Goal: Task Accomplishment & Management: Use online tool/utility

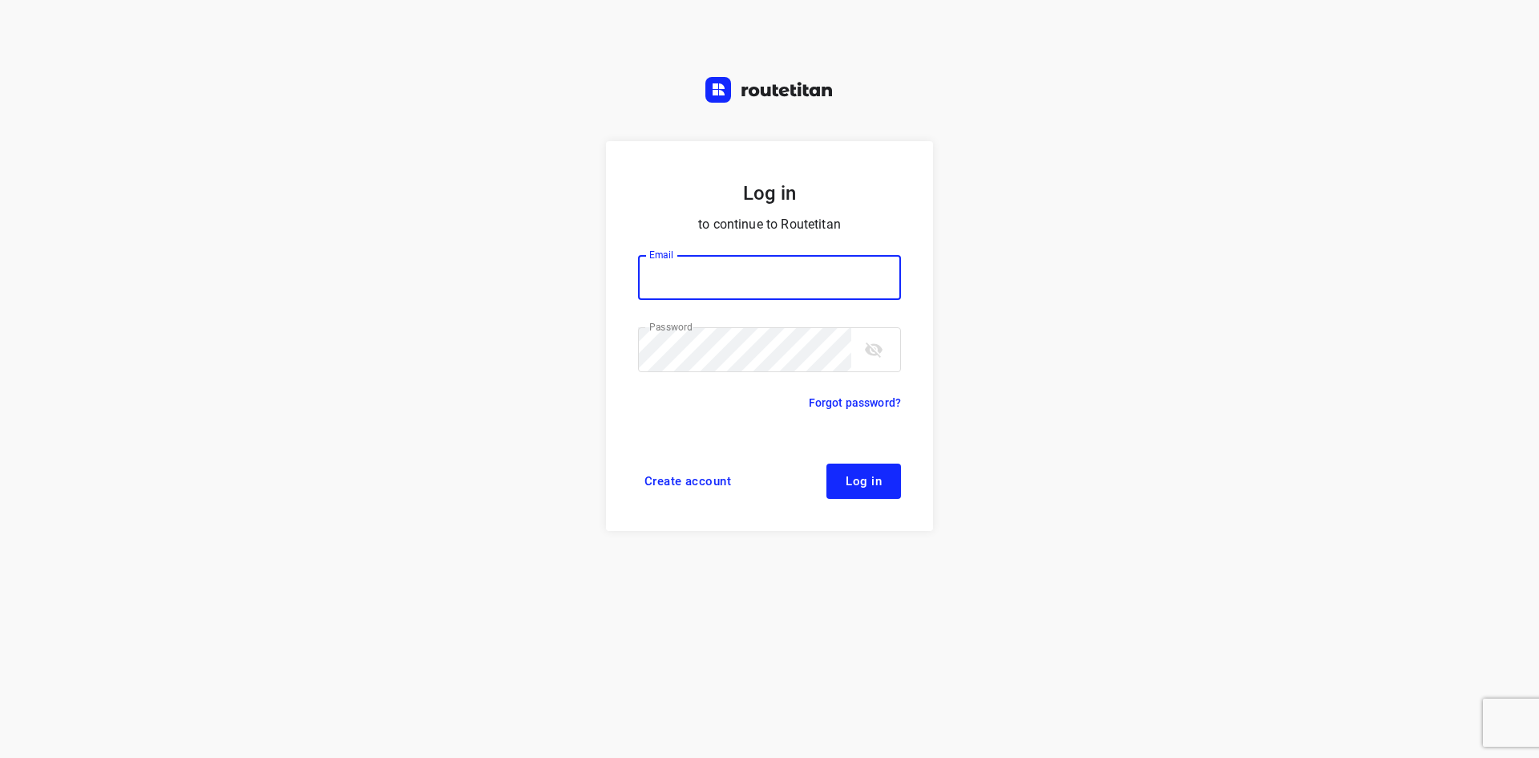
type input "[EMAIL_ADDRESS][DOMAIN_NAME]"
click at [880, 464] on button "Log in" at bounding box center [863, 480] width 75 height 35
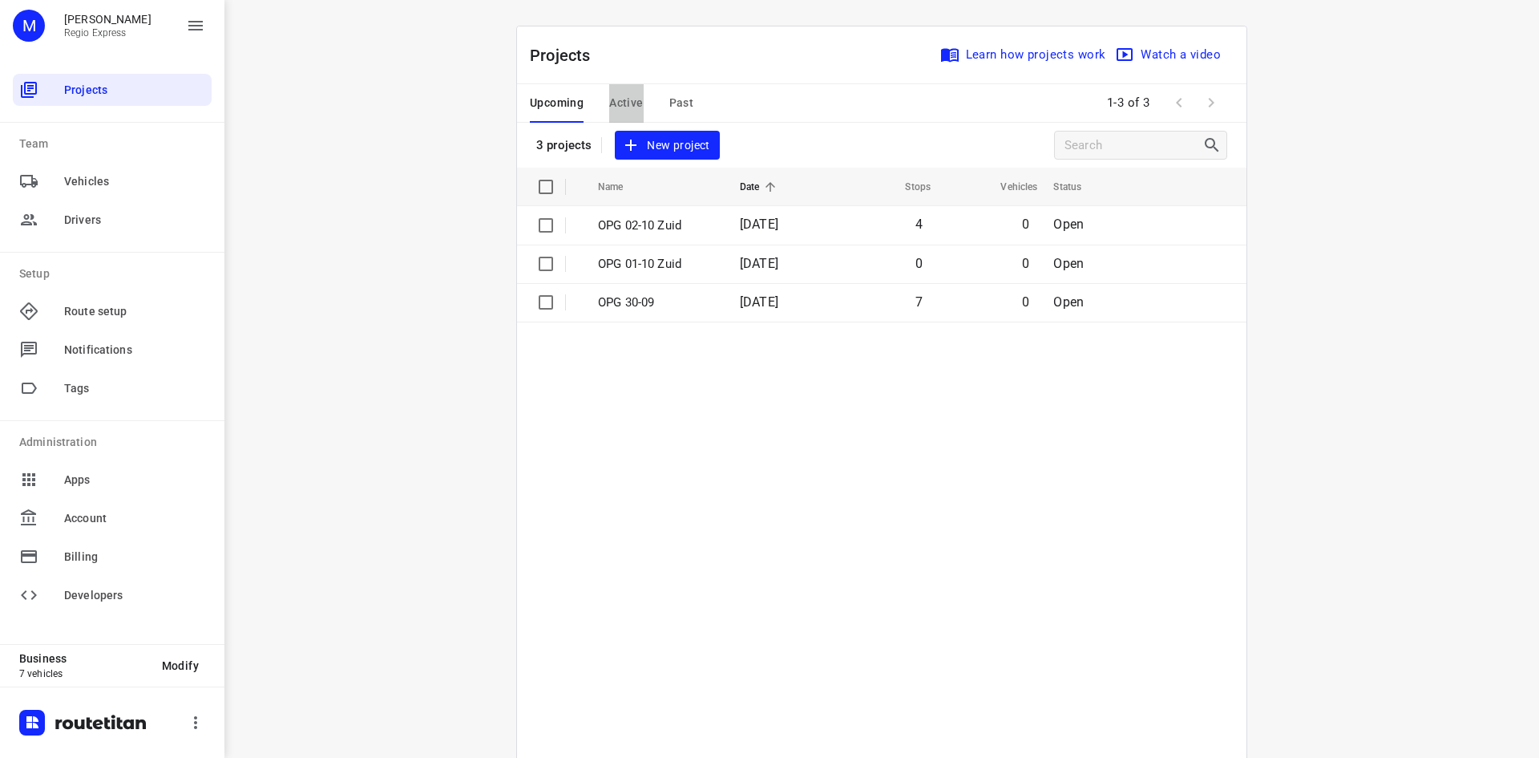
click at [610, 101] on span "Active" at bounding box center [626, 103] width 34 height 20
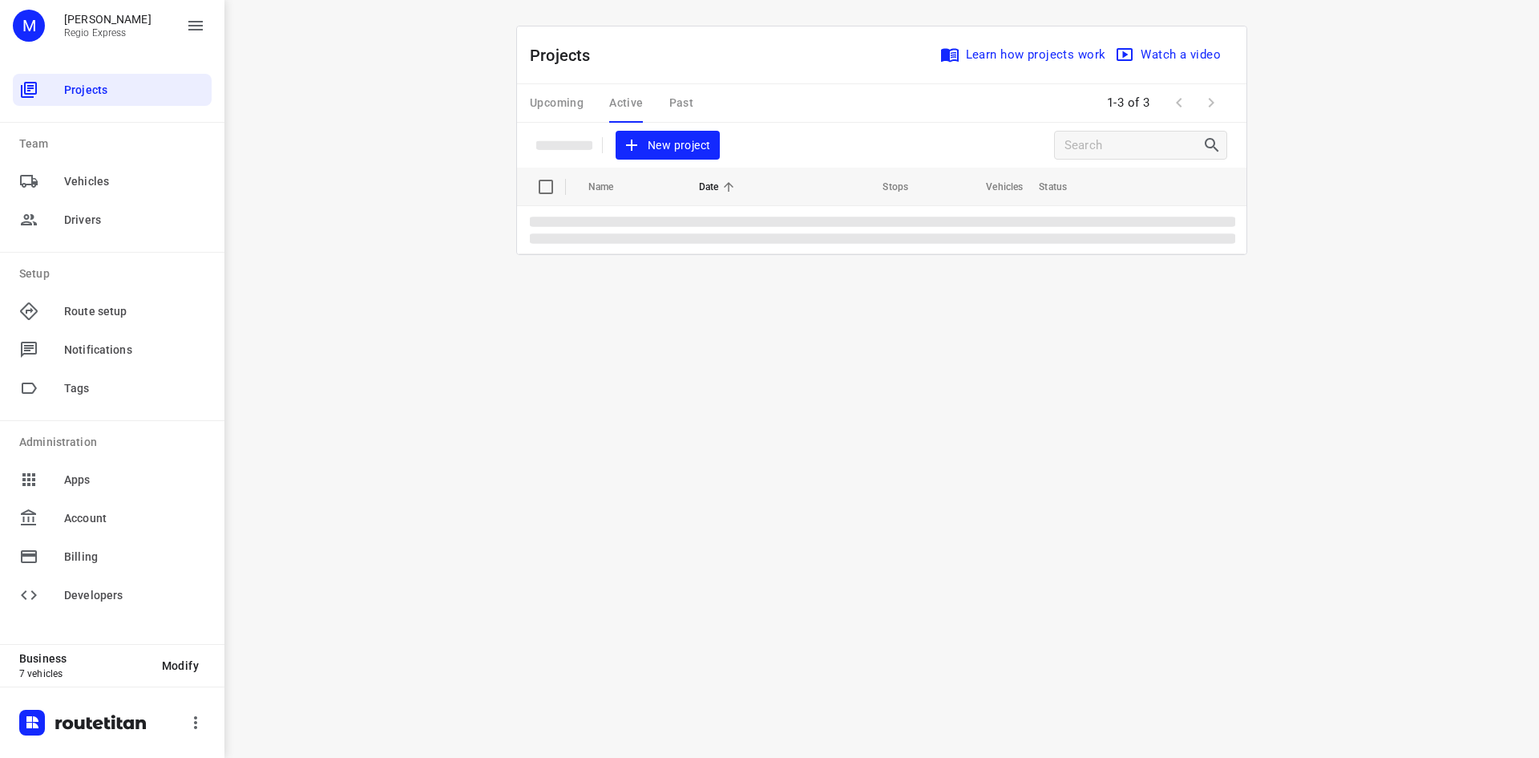
click at [699, 232] on table "Name Date Stops Vehicles Status" at bounding box center [881, 211] width 729 height 87
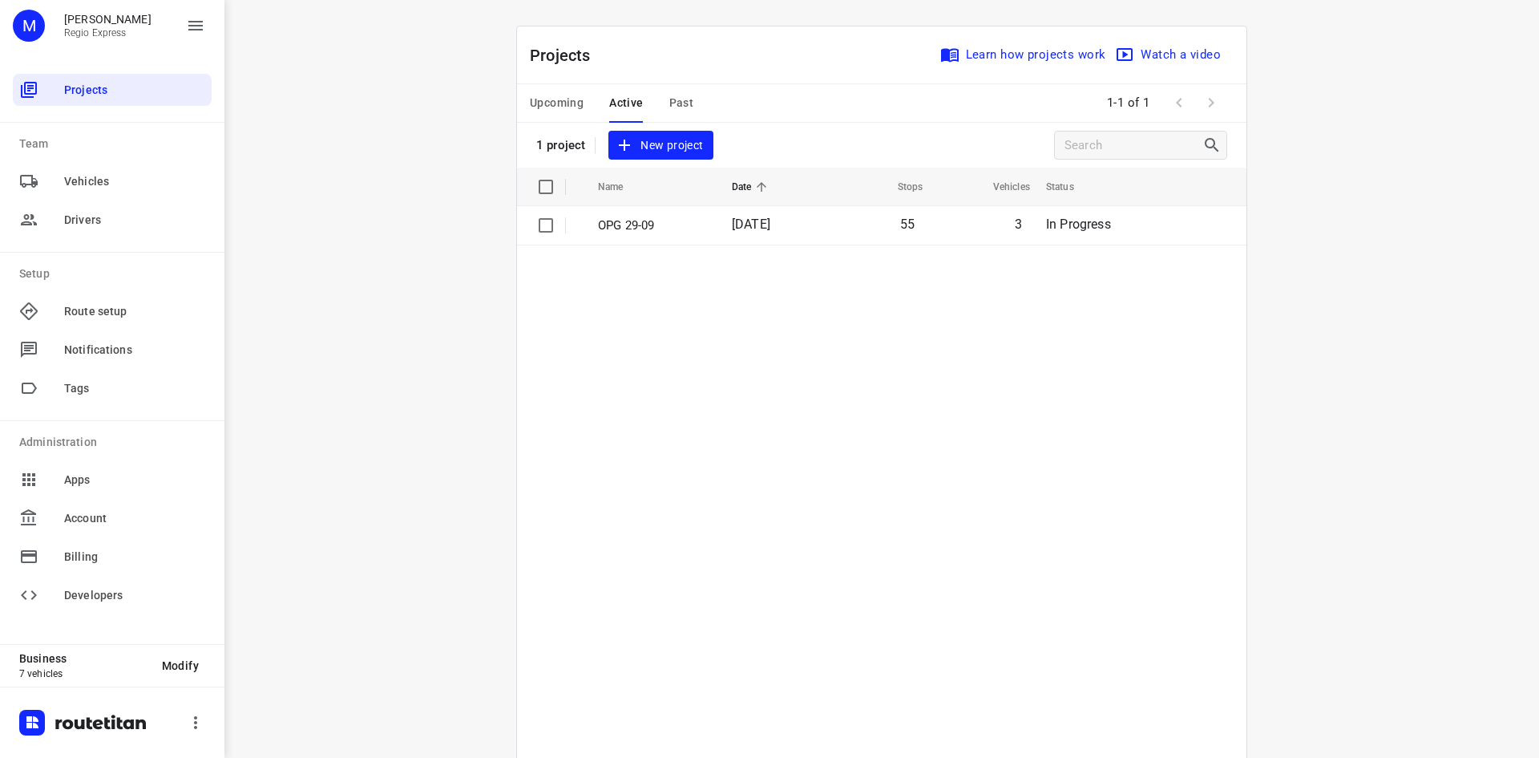
click at [699, 232] on p "OPG 29-09" at bounding box center [653, 225] width 110 height 18
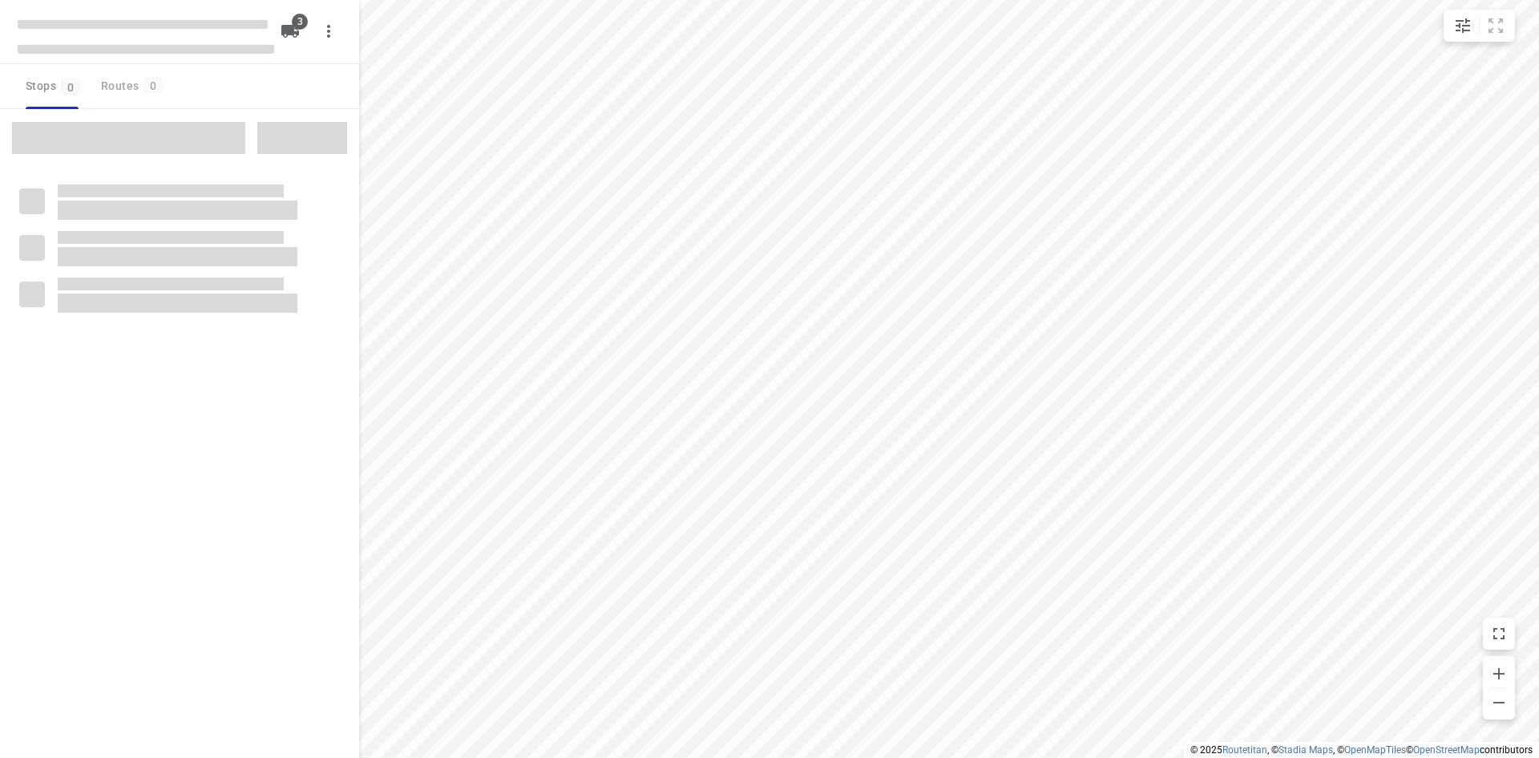
type input "distance"
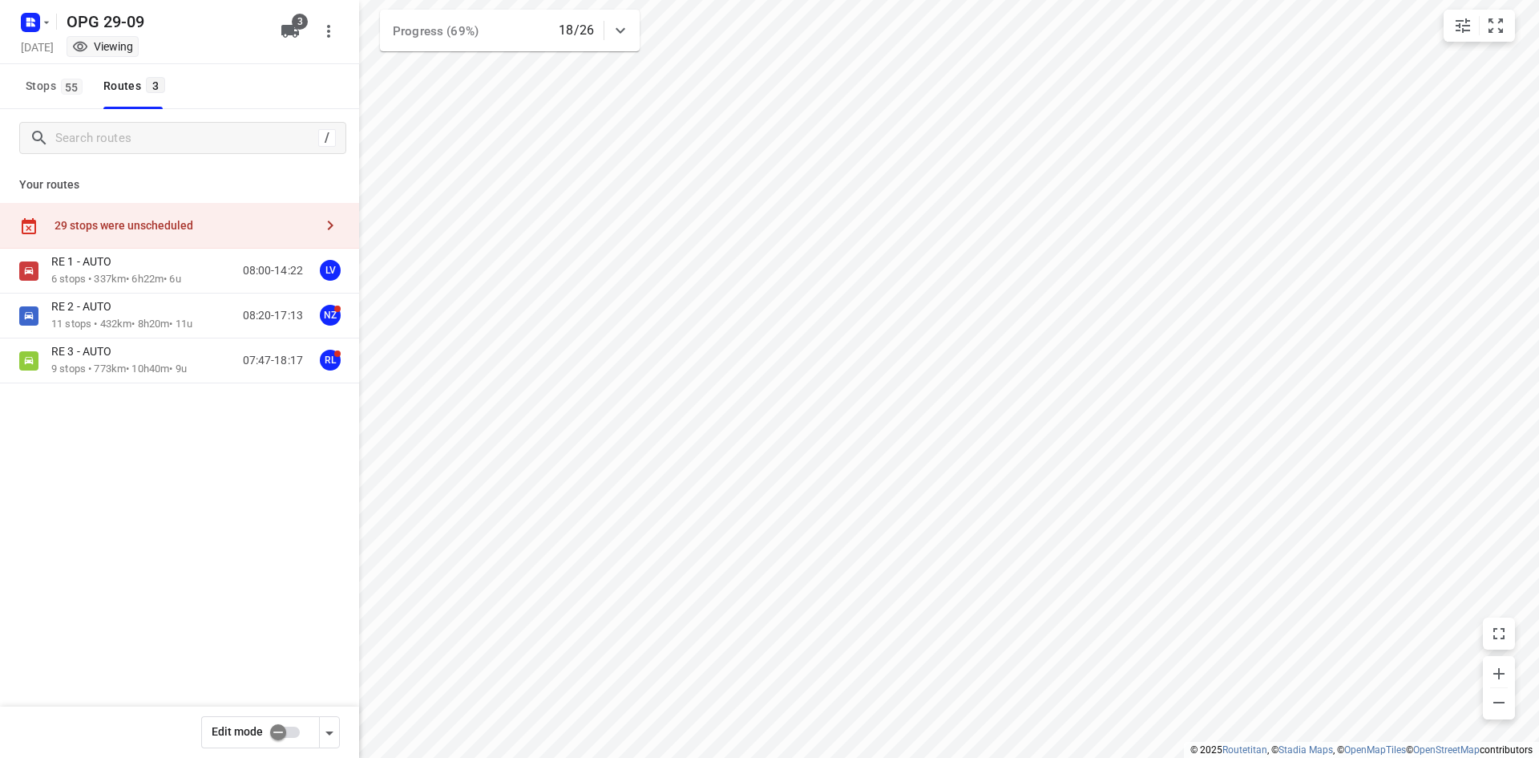
click at [58, 212] on div "29 stops were unscheduled" at bounding box center [179, 226] width 359 height 46
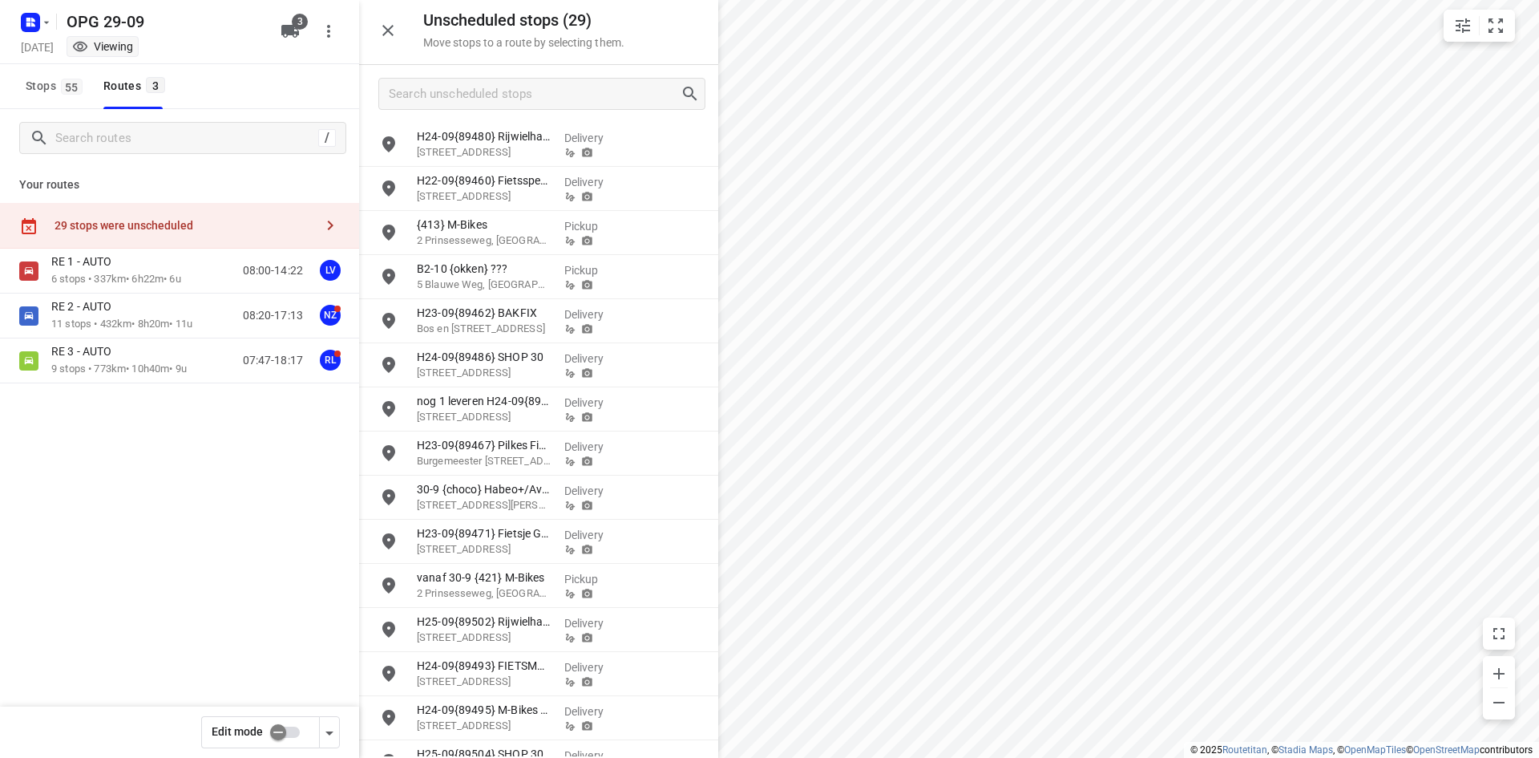
click at [283, 736] on input "checkbox" at bounding box center [277, 732] width 91 height 30
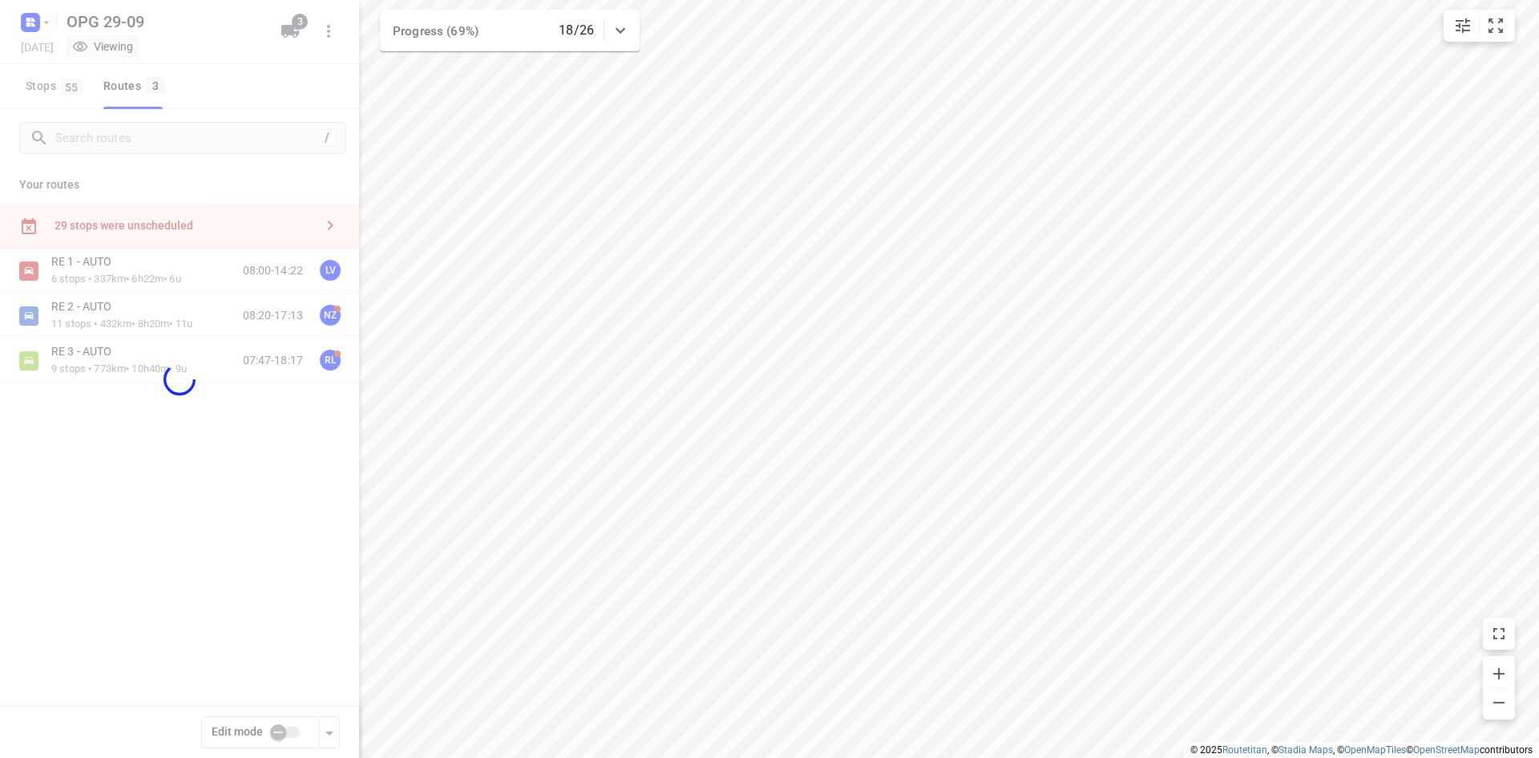
checkbox input "true"
click at [1464, 22] on icon "small contained button group" at bounding box center [1462, 25] width 19 height 19
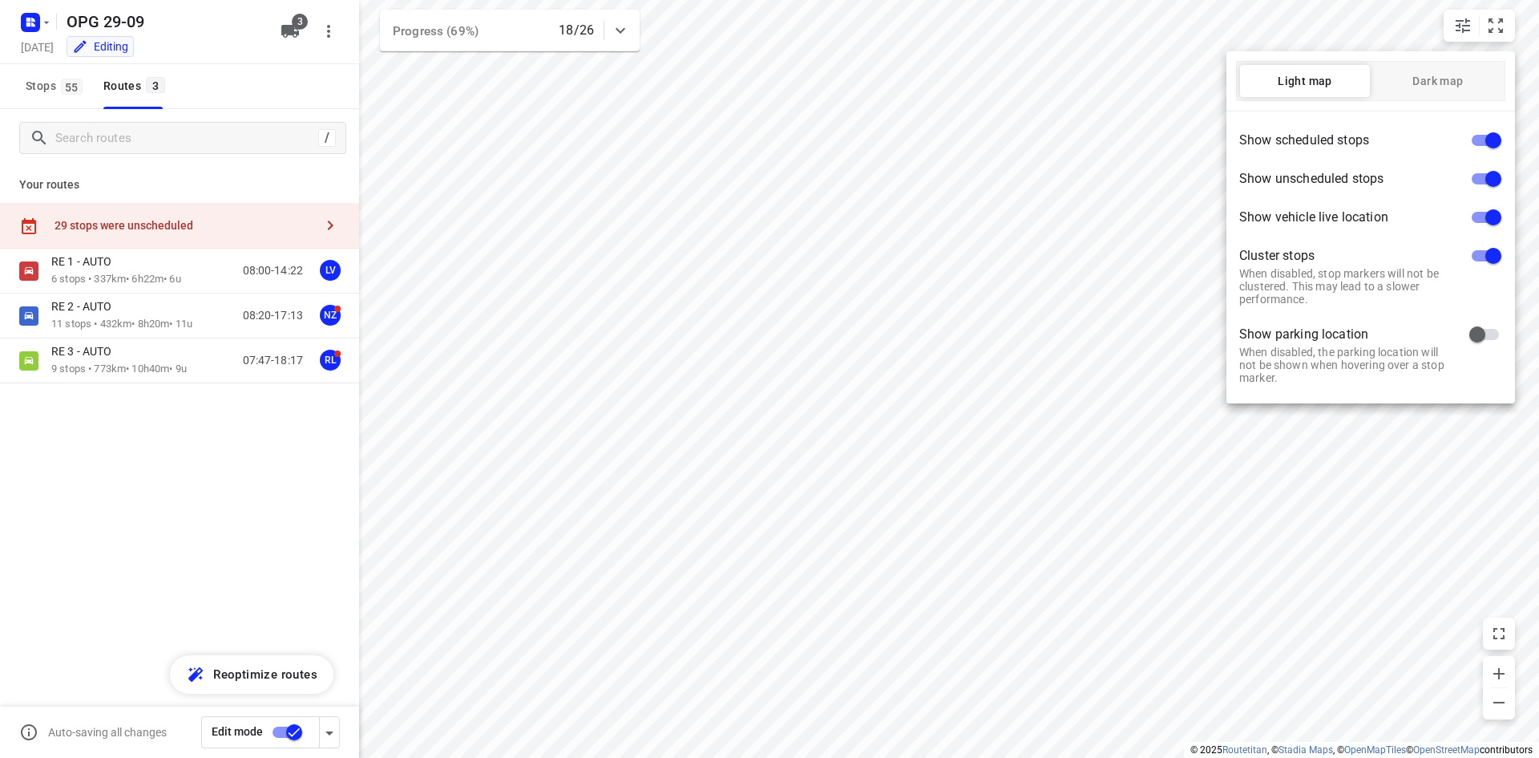
click at [1493, 249] on input "checkbox" at bounding box center [1493, 255] width 91 height 30
checkbox input "false"
click at [1084, 548] on div at bounding box center [769, 379] width 1539 height 758
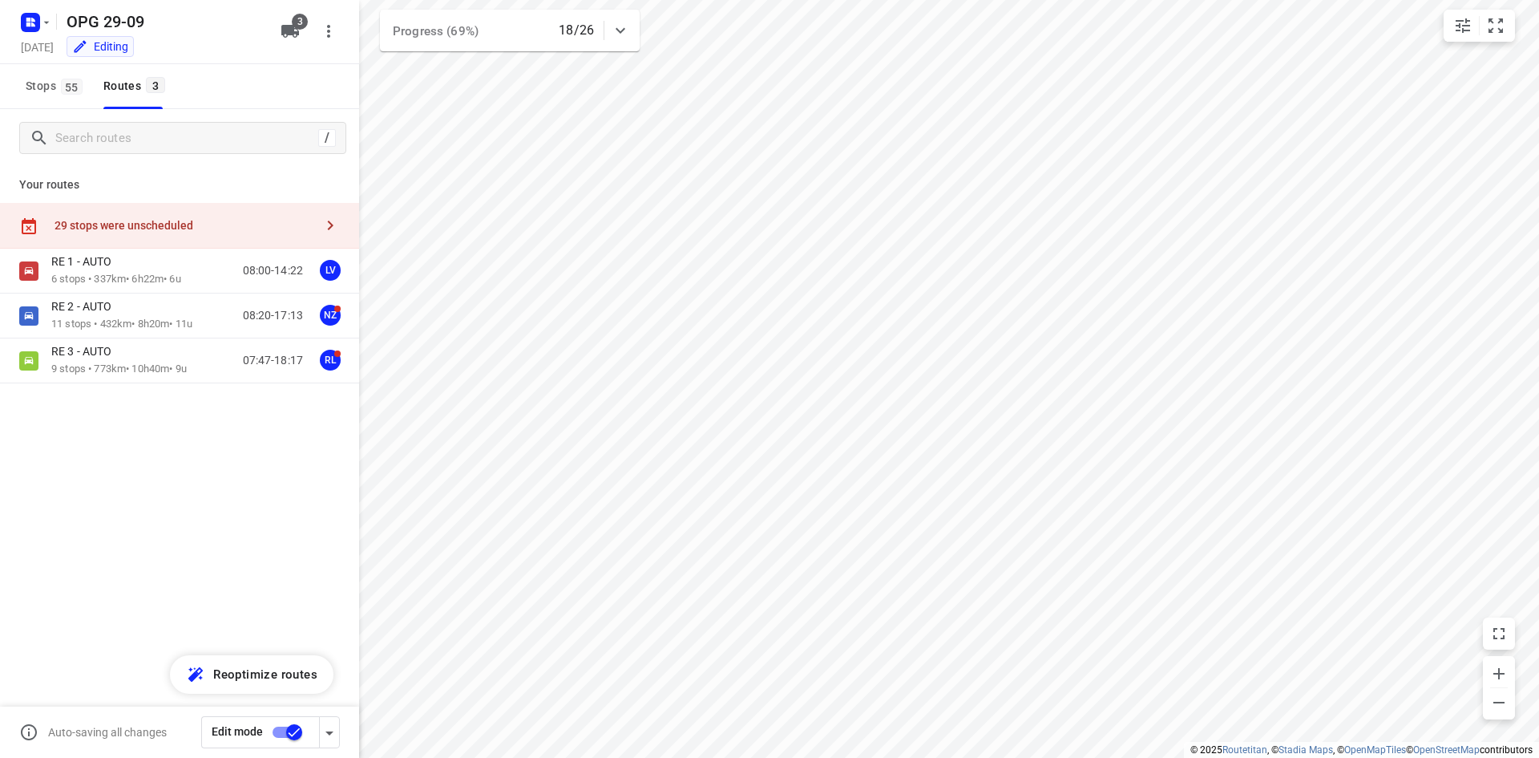
click at [217, 232] on div "29 stops were unscheduled" at bounding box center [179, 226] width 359 height 46
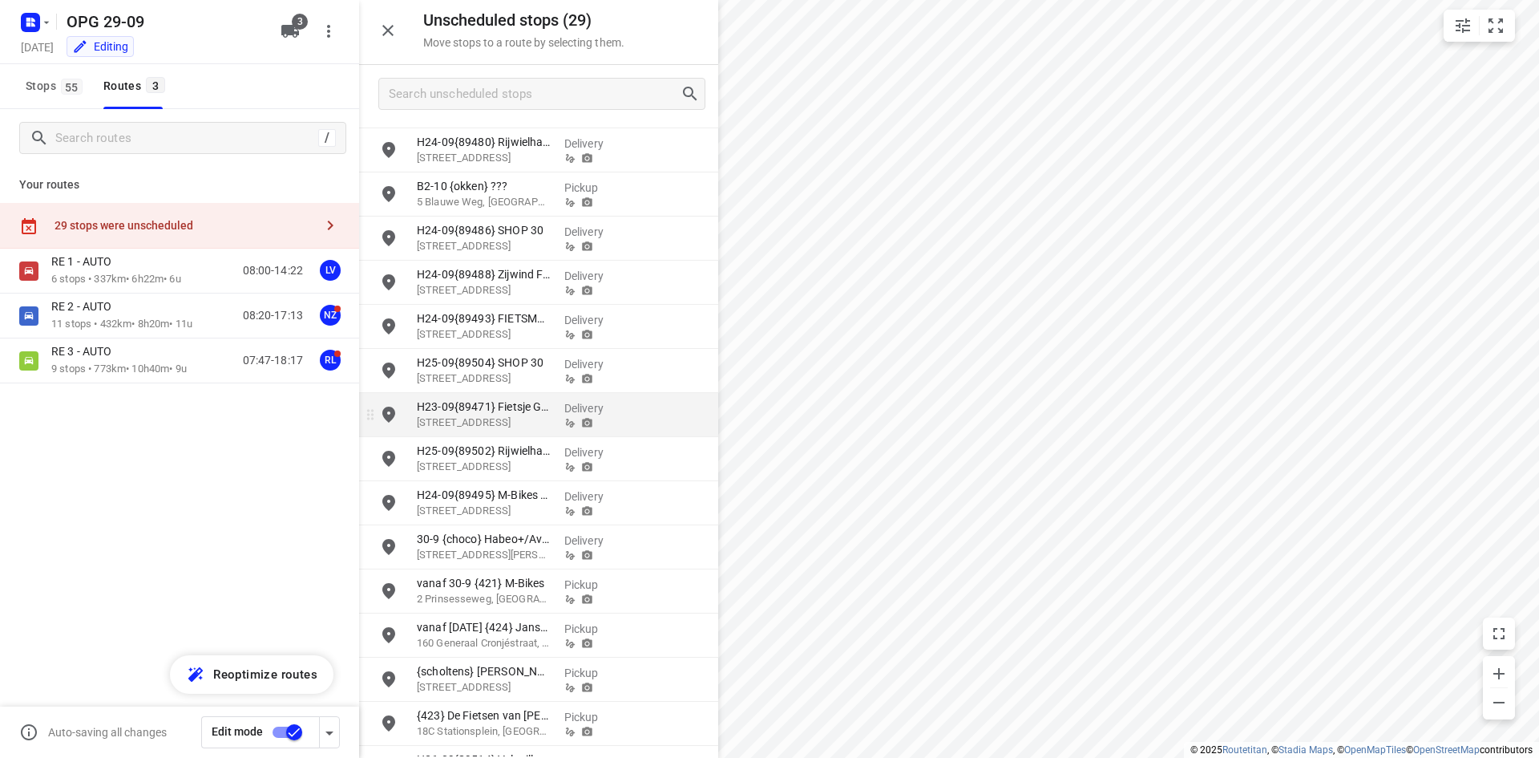
scroll to position [240, 0]
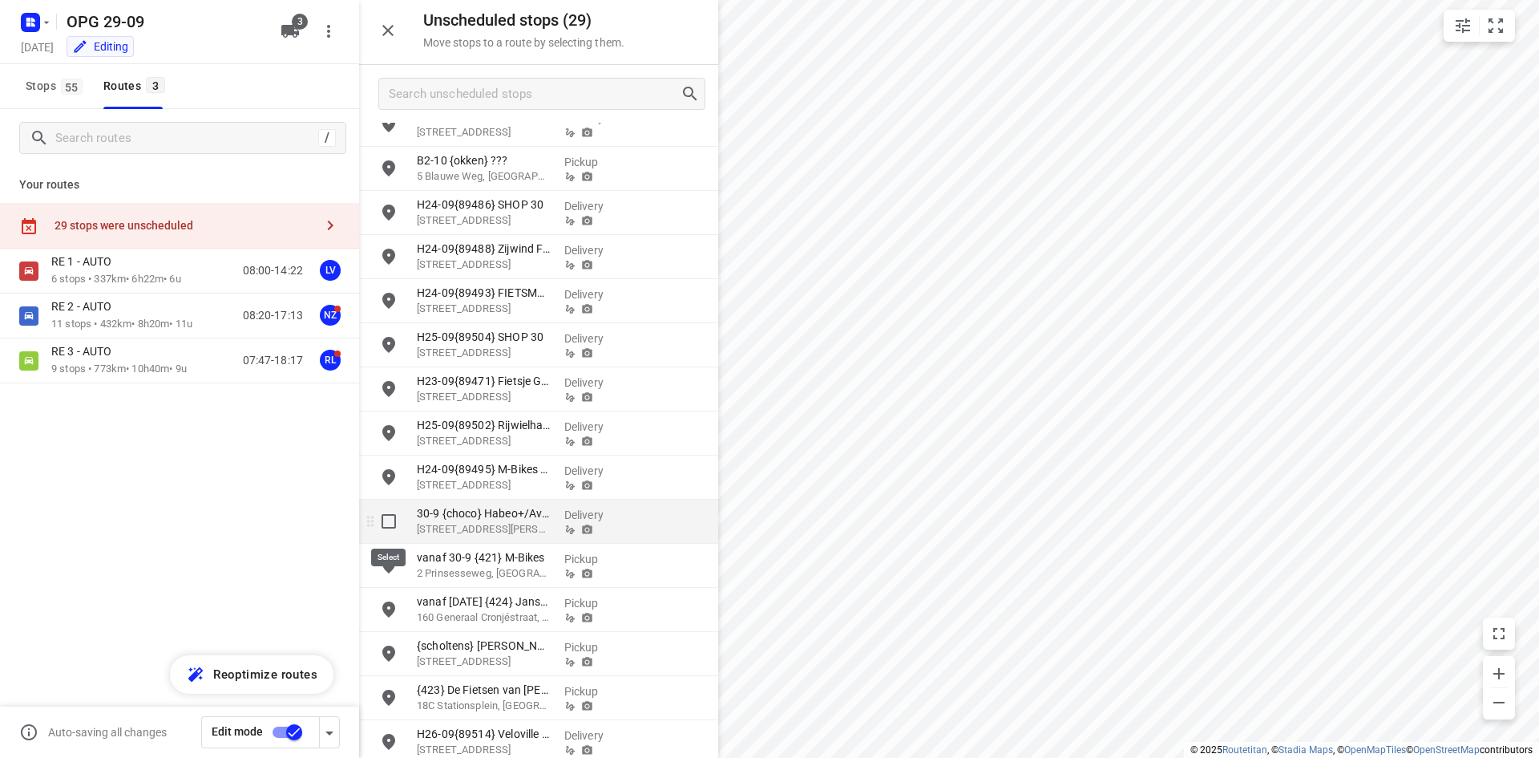
click at [395, 526] on input "grid" at bounding box center [389, 521] width 32 height 32
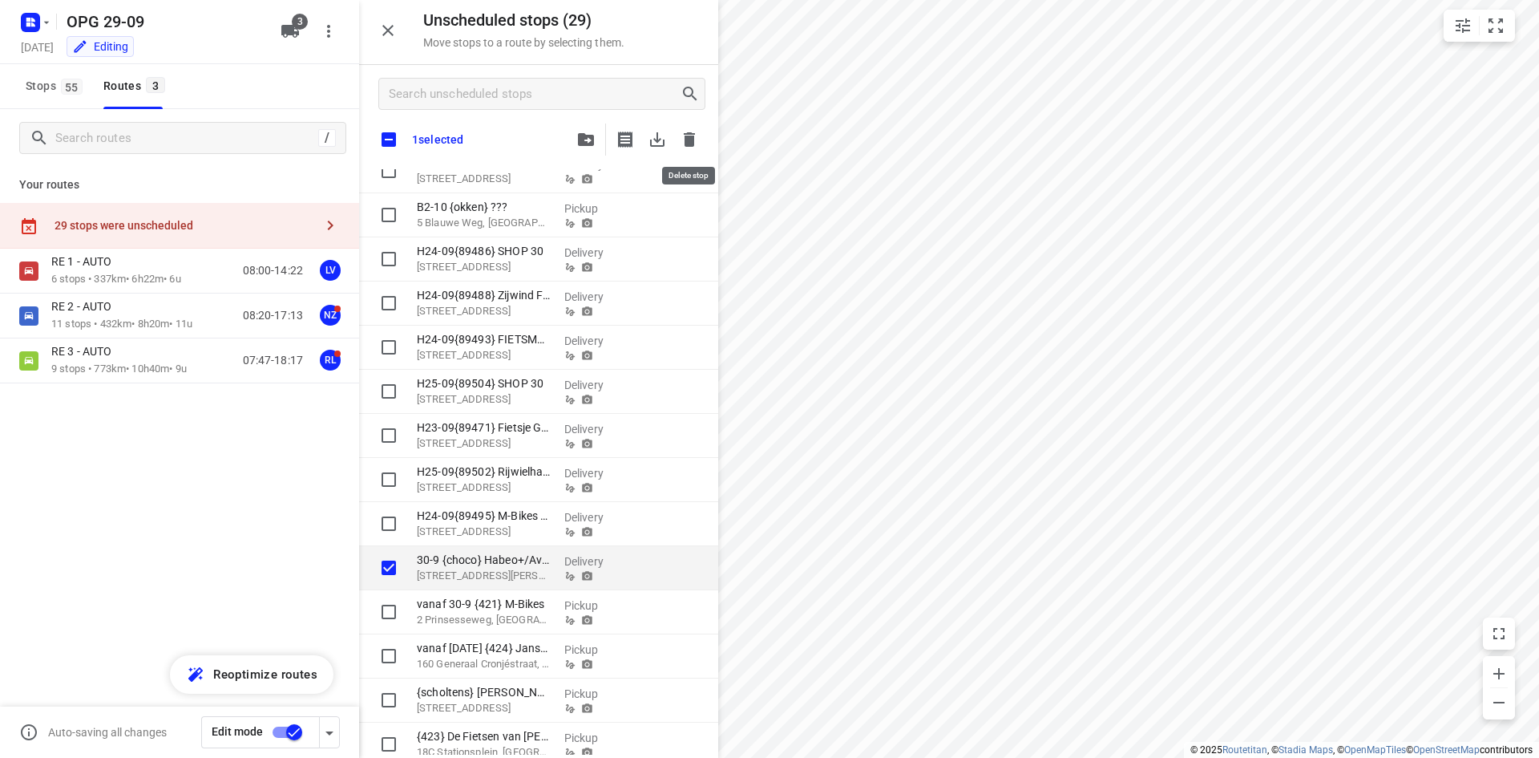
click at [697, 130] on icon "button" at bounding box center [689, 139] width 19 height 19
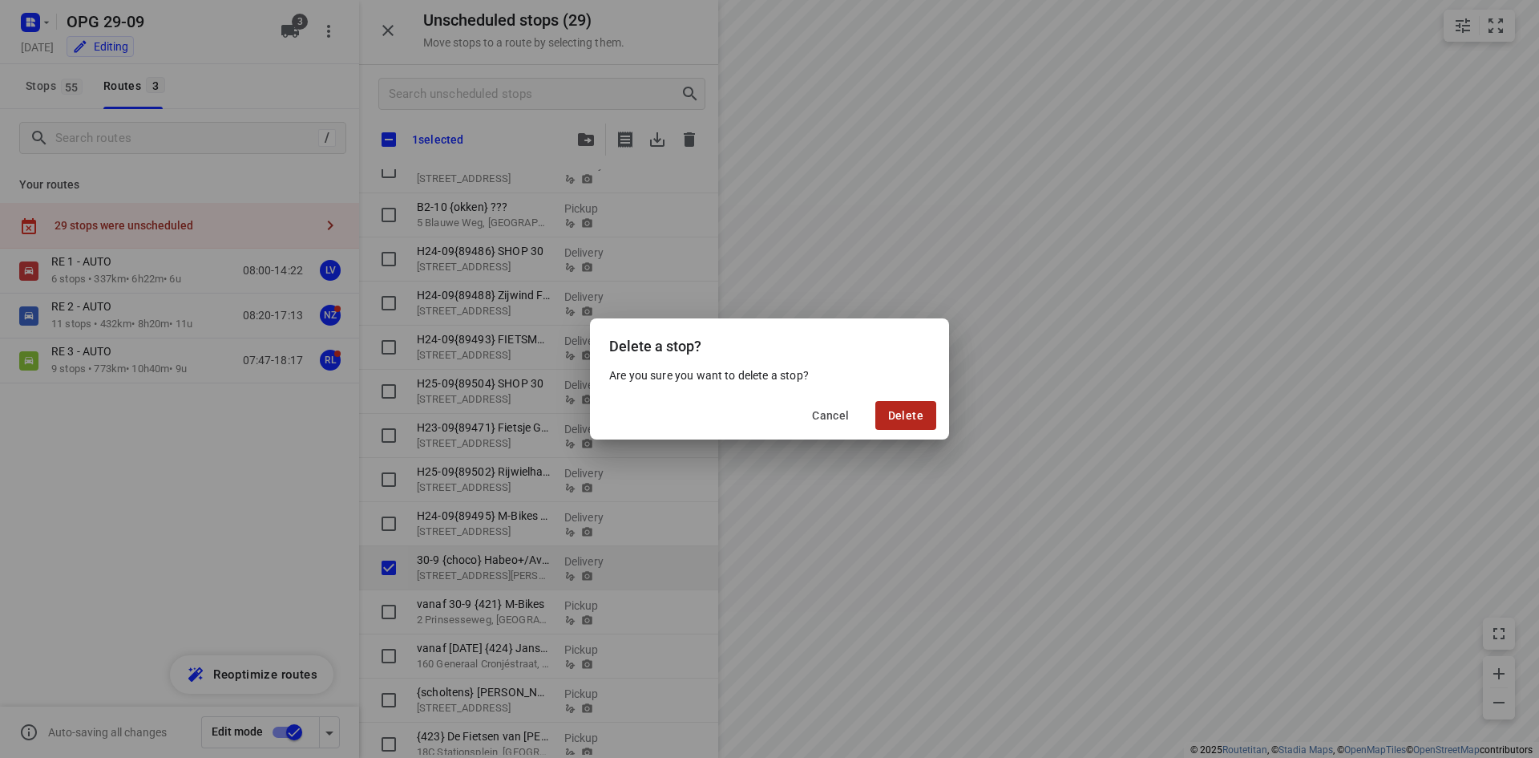
click at [891, 426] on button "Delete" at bounding box center [905, 415] width 61 height 29
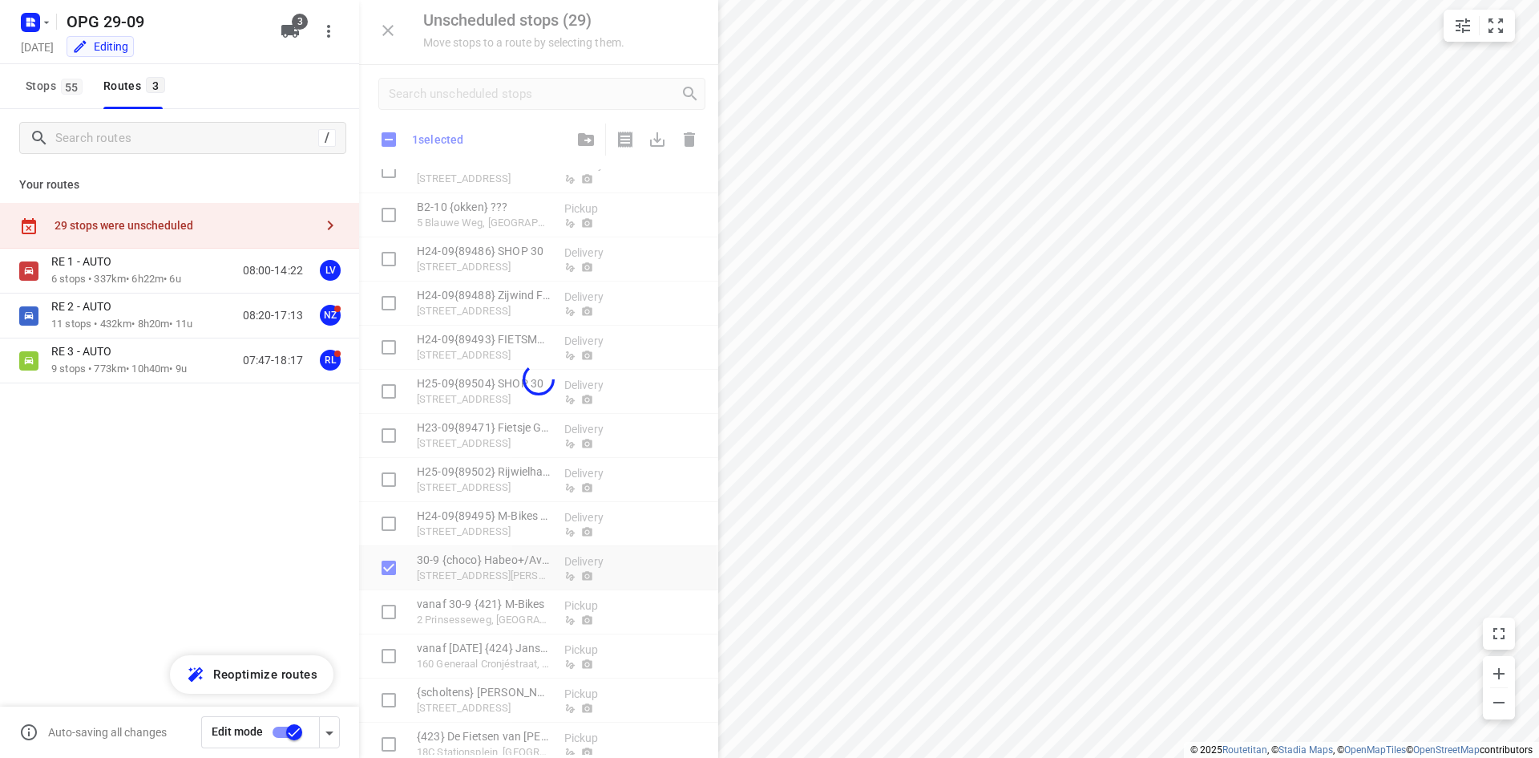
checkbox input "true"
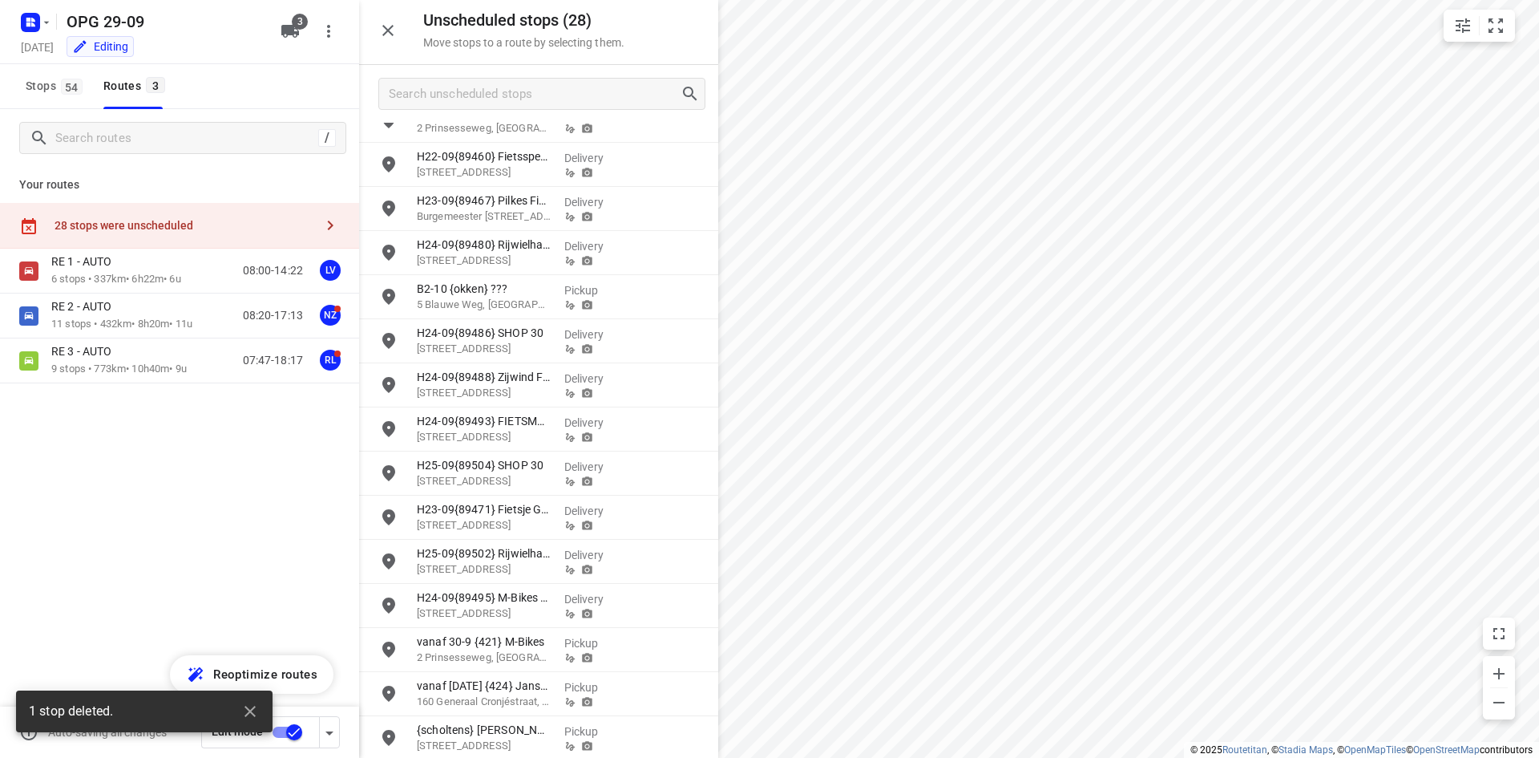
scroll to position [0, 0]
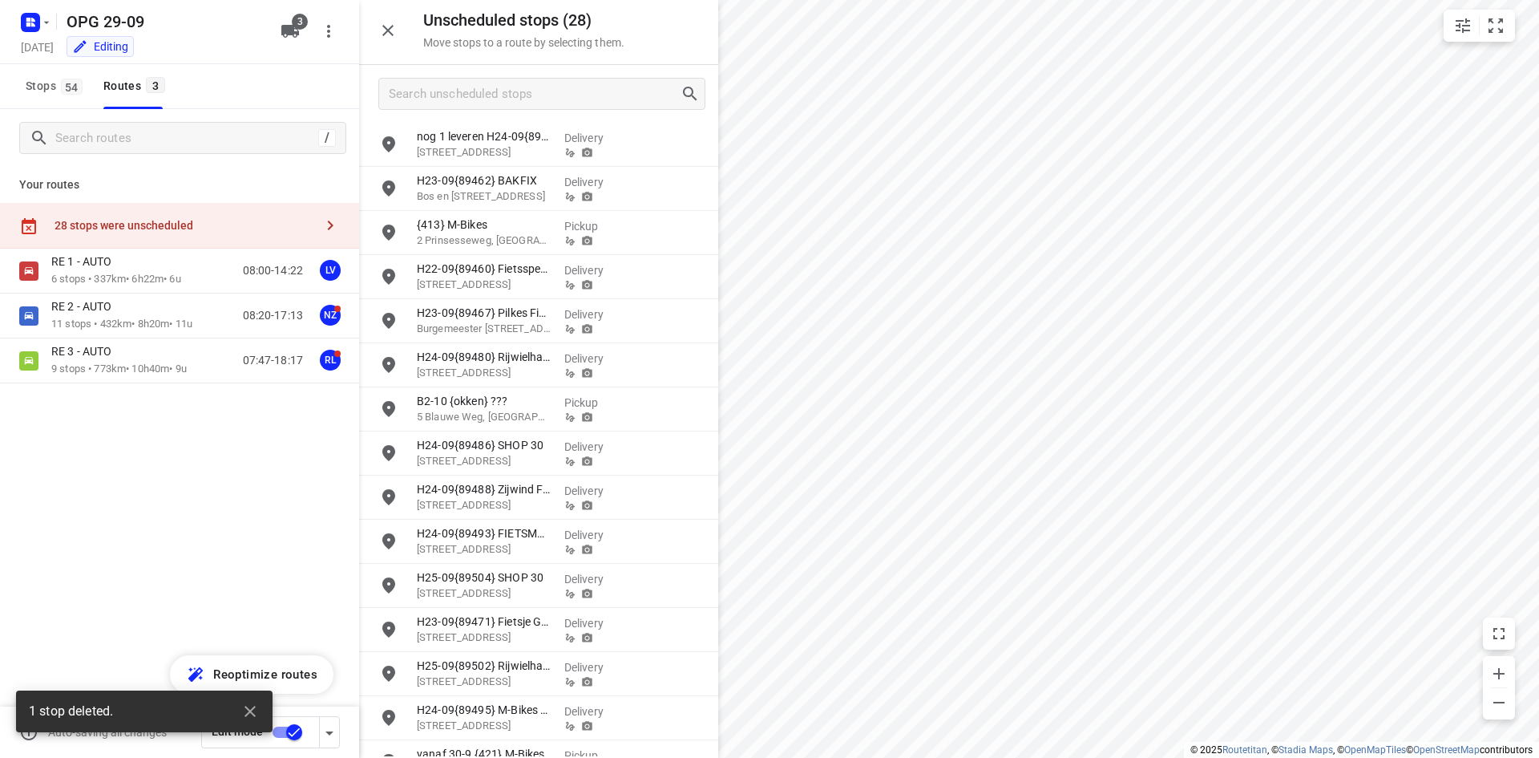
click at [394, 25] on button "button" at bounding box center [388, 30] width 32 height 32
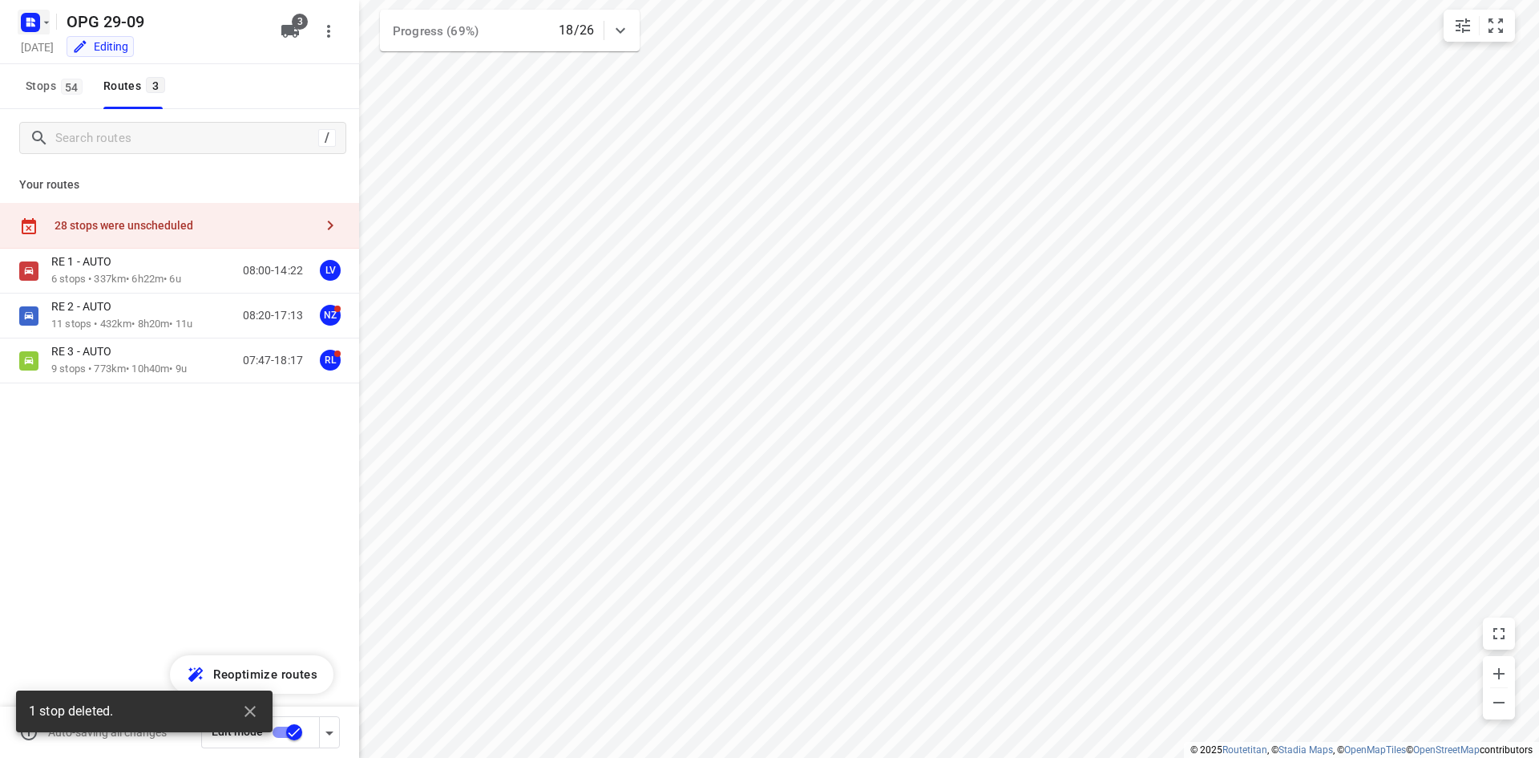
click at [29, 20] on icon "button" at bounding box center [28, 20] width 4 height 4
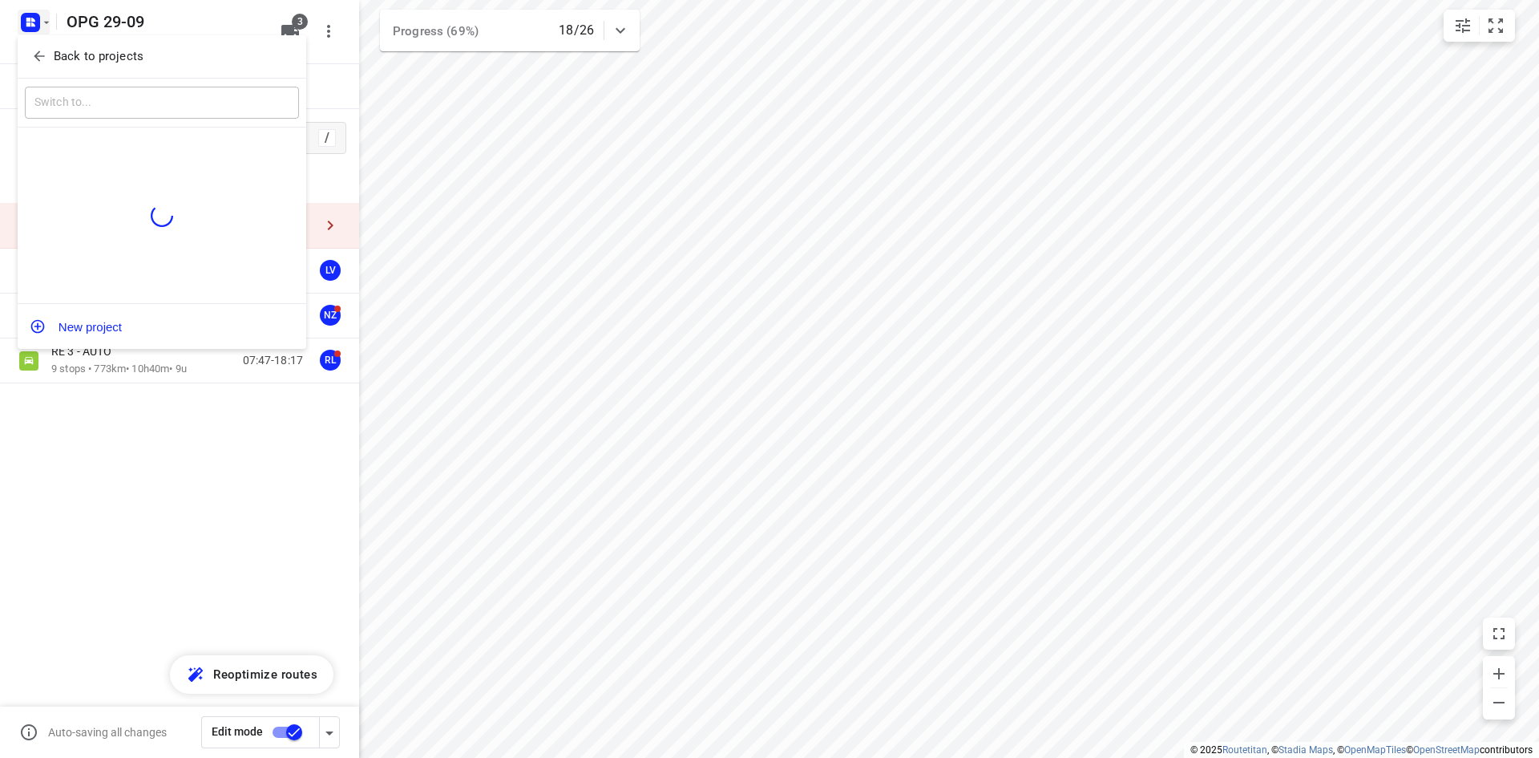
click at [67, 56] on p "Back to projects" at bounding box center [99, 56] width 90 height 18
